Goal: Navigation & Orientation: Find specific page/section

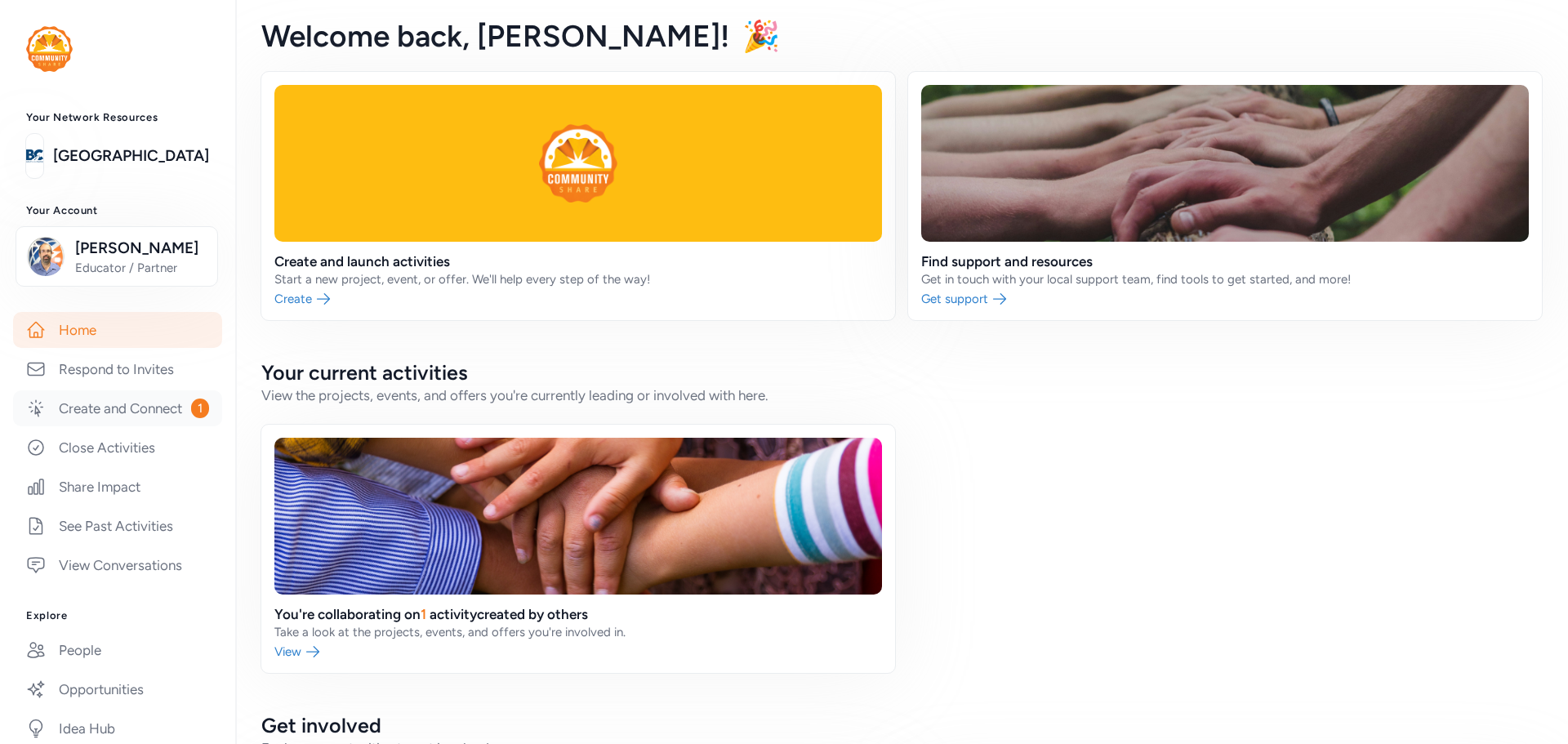
click at [144, 426] on link "Create and Connect 1" at bounding box center [117, 409] width 209 height 36
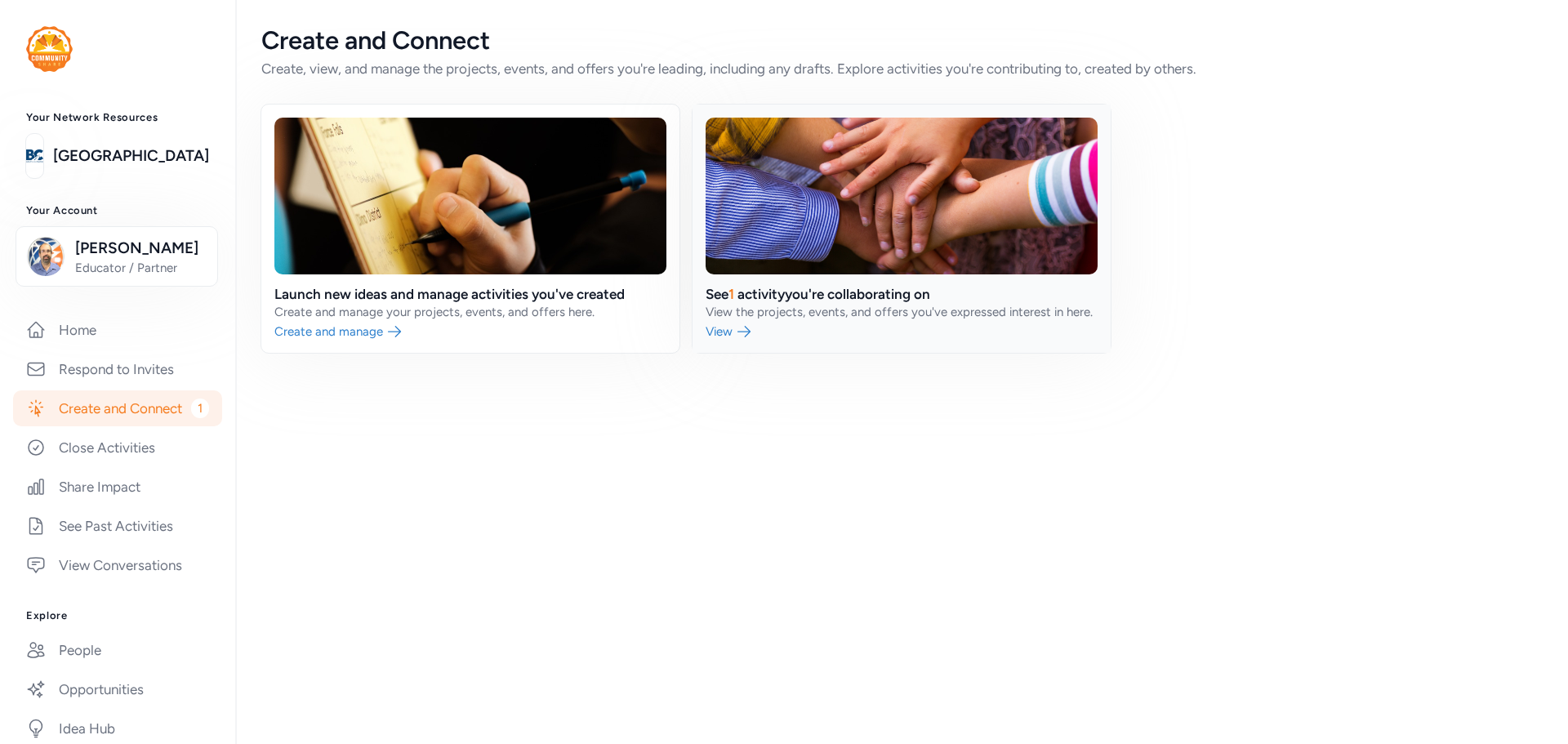
click at [761, 288] on link at bounding box center [901, 229] width 418 height 249
